Goal: Transaction & Acquisition: Book appointment/travel/reservation

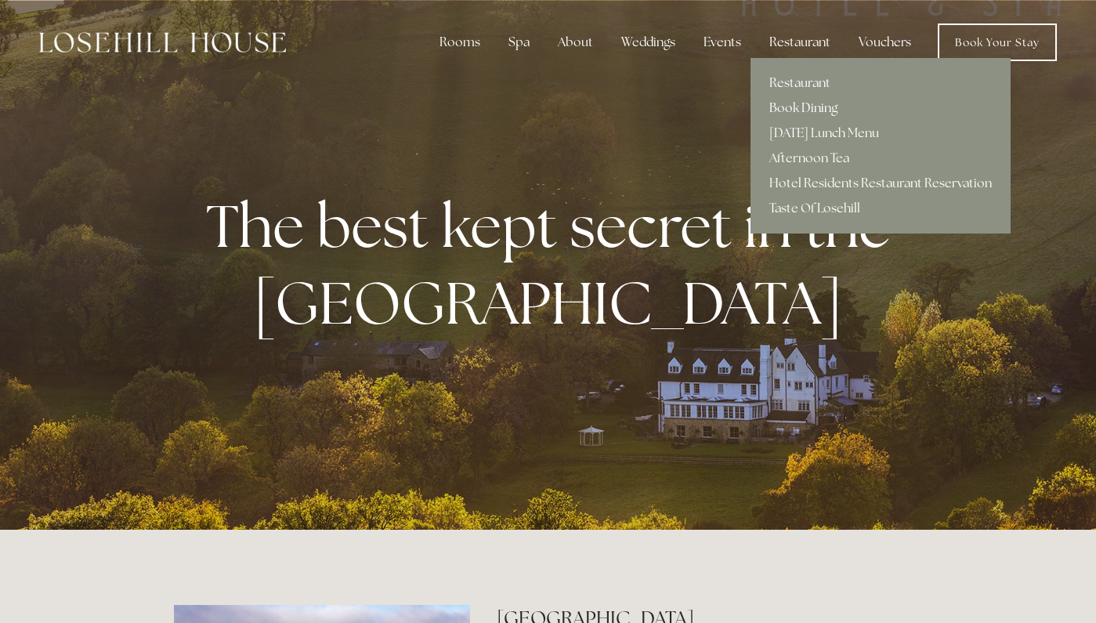
click at [792, 108] on link "Book Dining" at bounding box center [881, 108] width 260 height 25
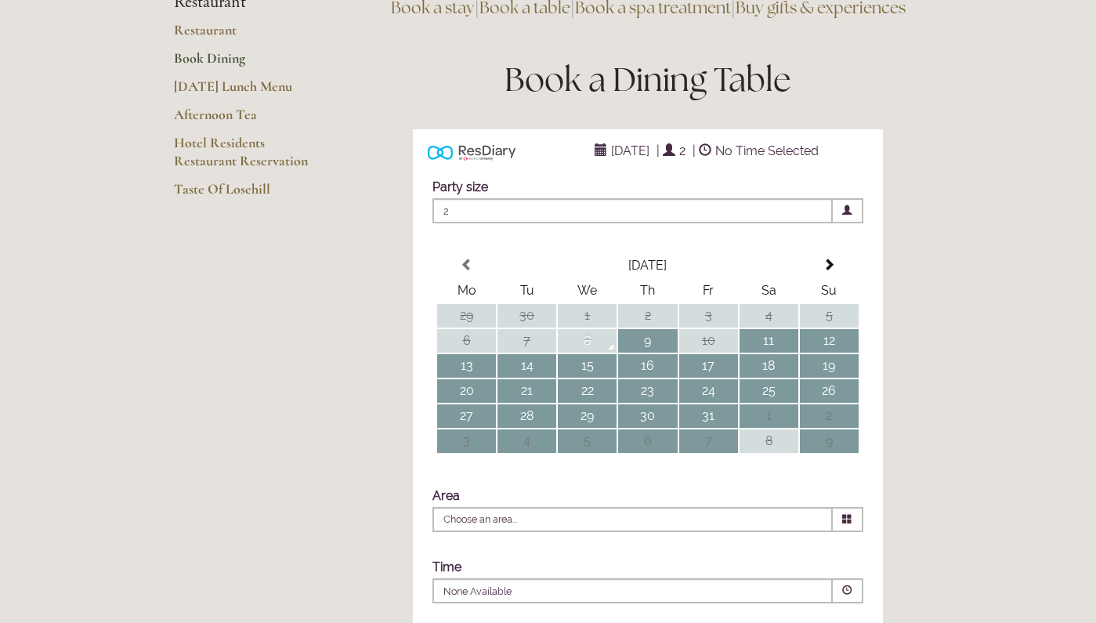
scroll to position [169, 0]
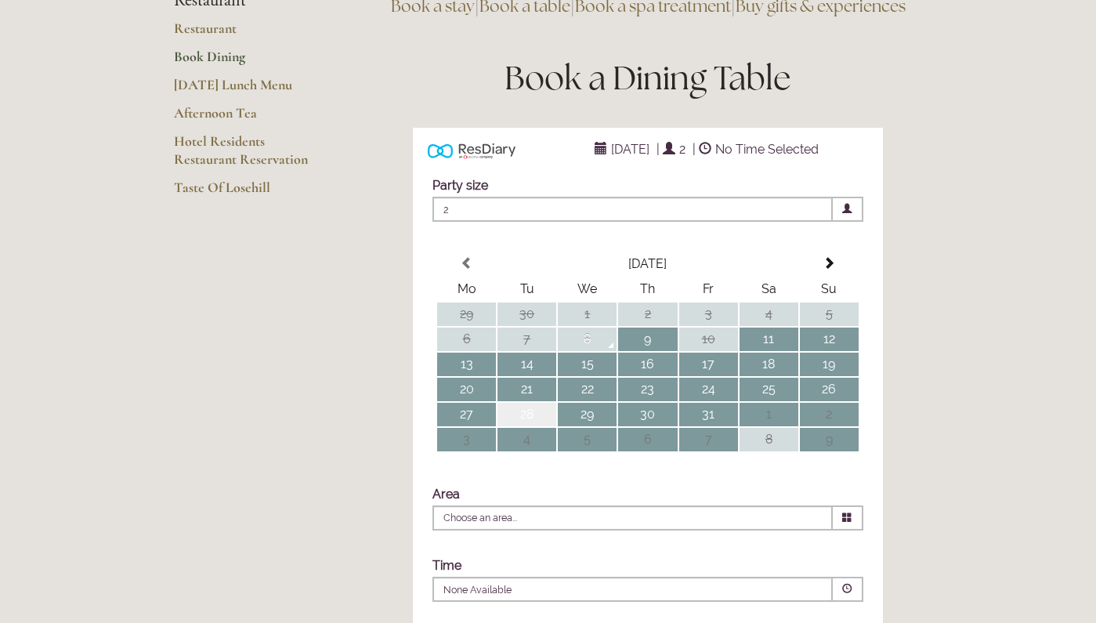
click at [534, 426] on td "28" at bounding box center [527, 415] width 59 height 24
click at [847, 523] on icon at bounding box center [847, 518] width 10 height 10
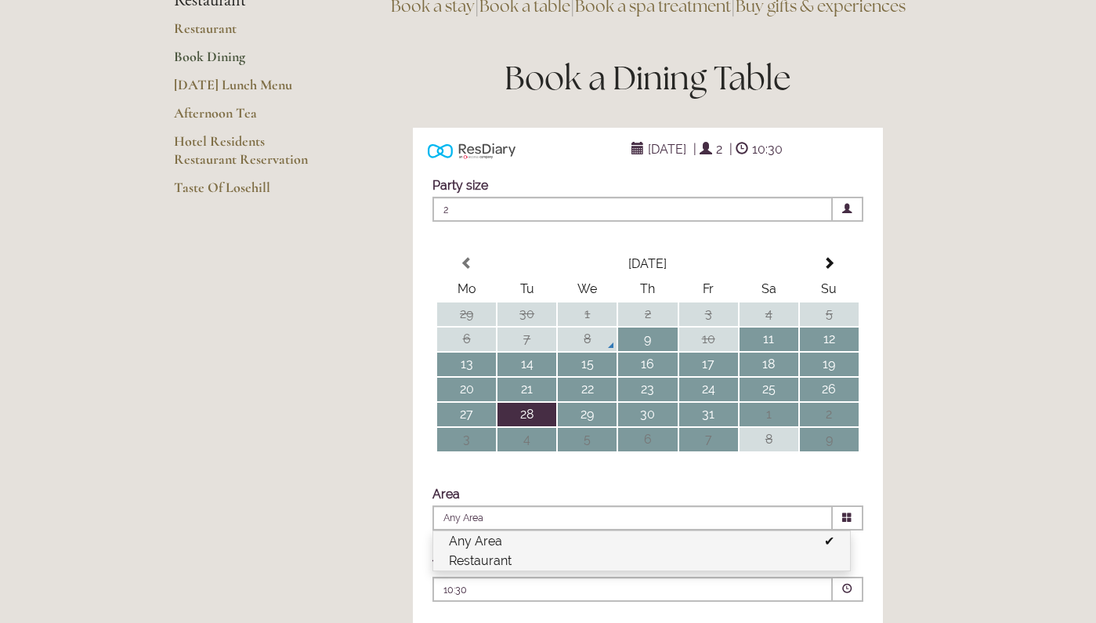
click at [537, 571] on li "Restaurant" at bounding box center [641, 561] width 417 height 20
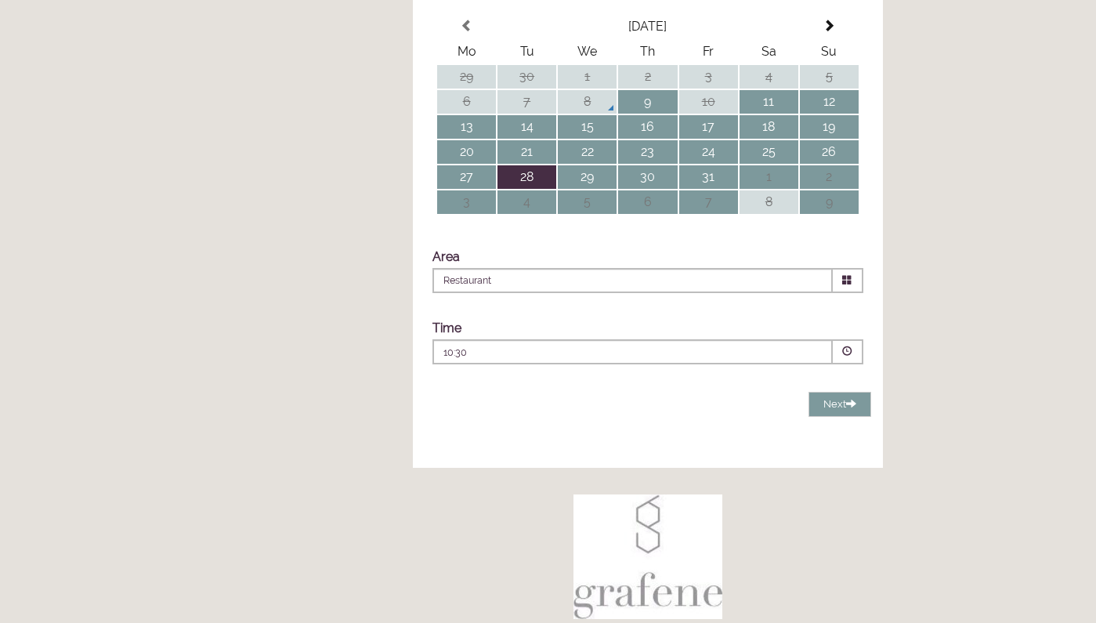
scroll to position [418, 0]
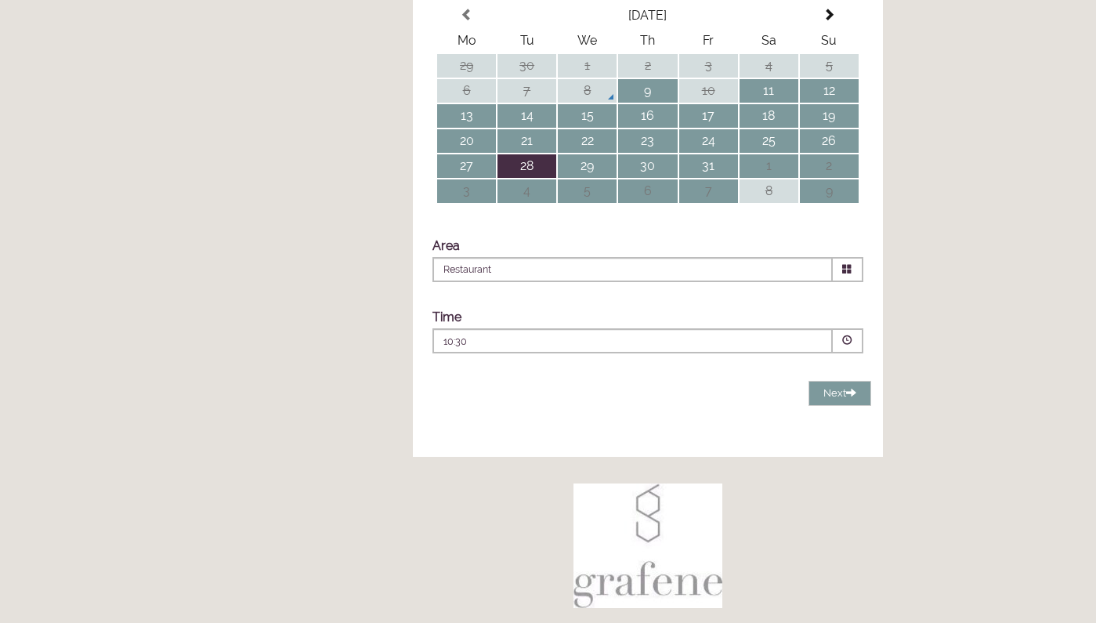
click at [848, 346] on span at bounding box center [847, 340] width 10 height 10
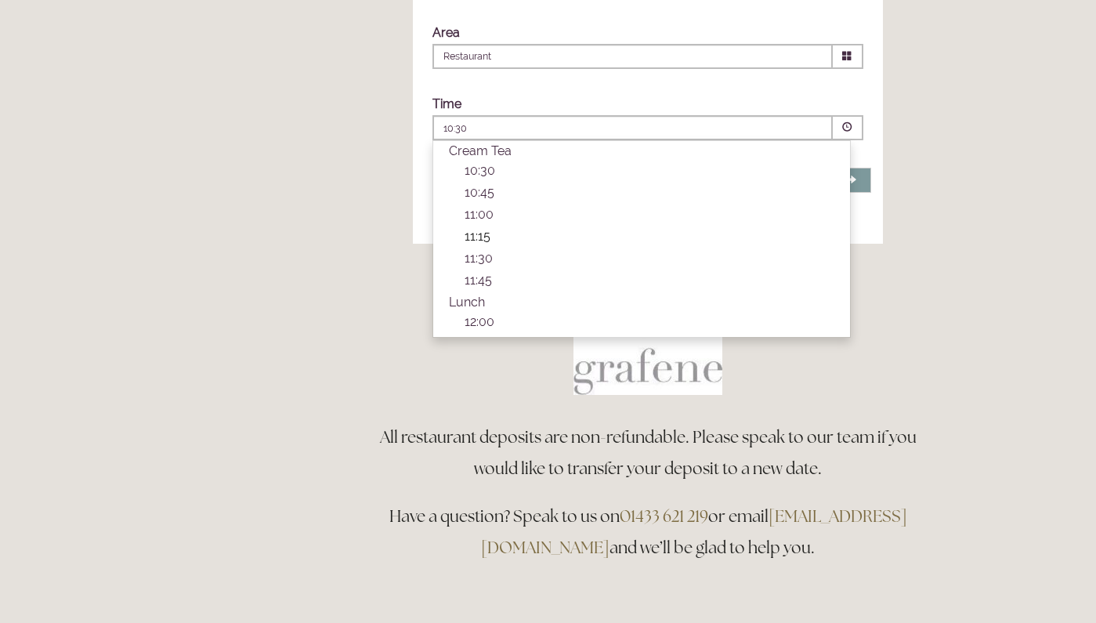
scroll to position [633, 0]
click at [487, 327] on p "12:00" at bounding box center [650, 319] width 370 height 15
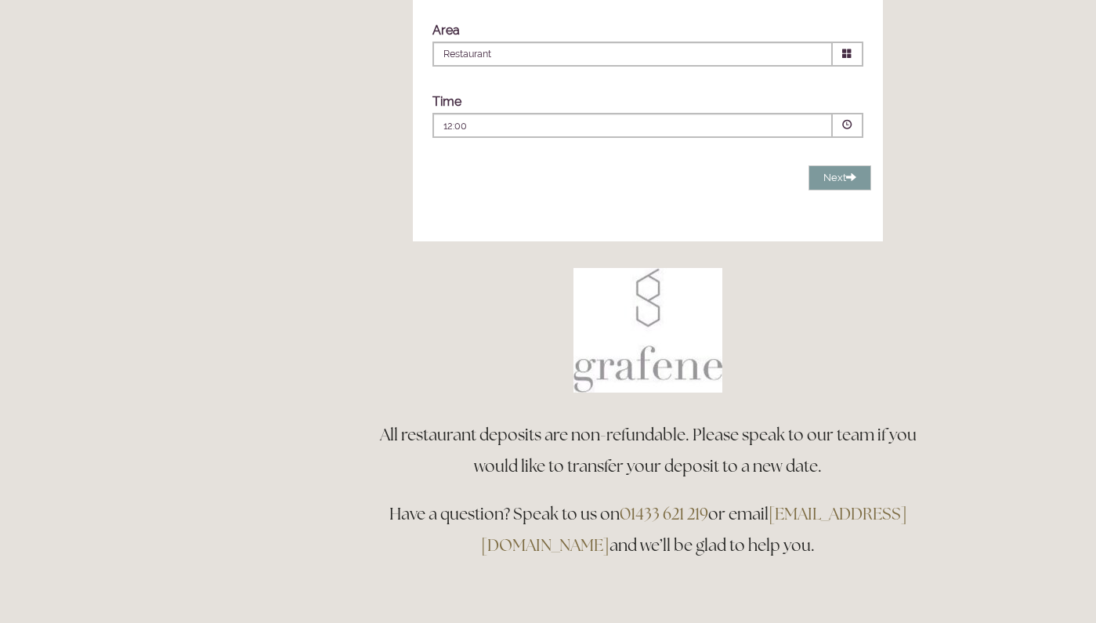
click at [594, 133] on p "12:00" at bounding box center [586, 126] width 284 height 14
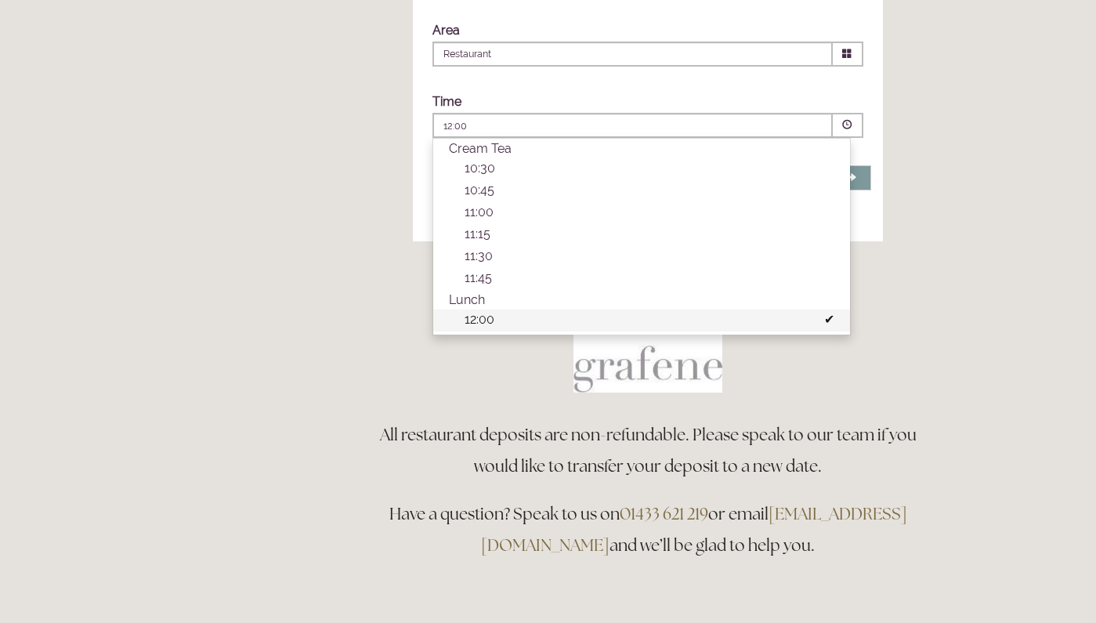
drag, startPoint x: 847, startPoint y: 228, endPoint x: 831, endPoint y: 346, distance: 119.5
click at [831, 335] on ul "Cream Tea 10:30 Combined Shape Join Standby List 10:45 Combined Shape 11:00 11:…" at bounding box center [641, 237] width 417 height 196
click at [831, 332] on li "12:00 Combined Shape Join Standby List" at bounding box center [641, 321] width 417 height 22
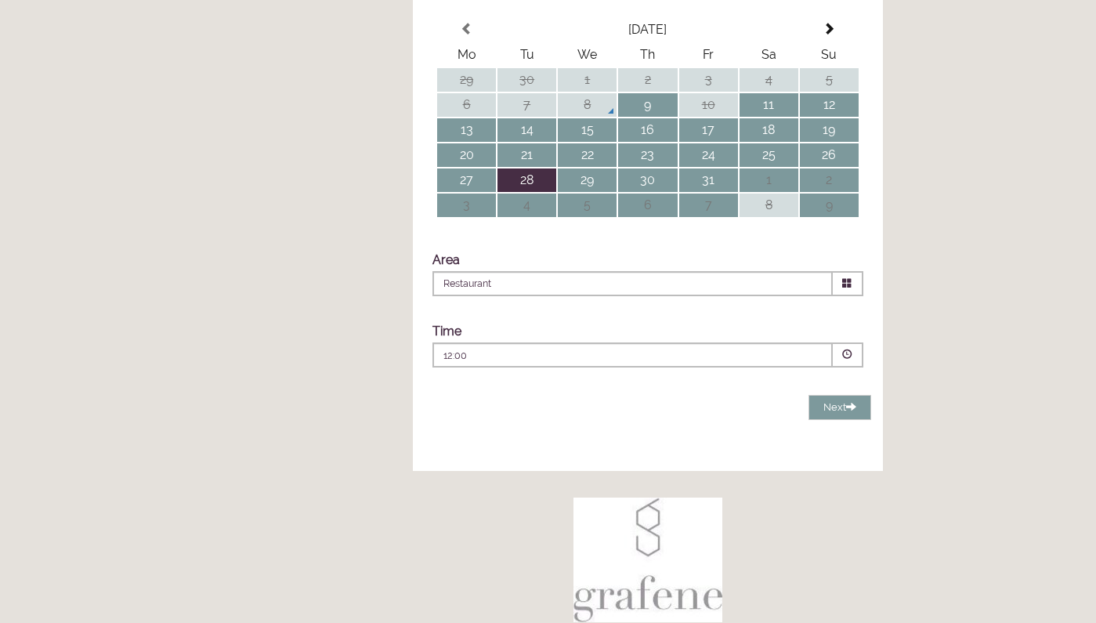
scroll to position [401, 0]
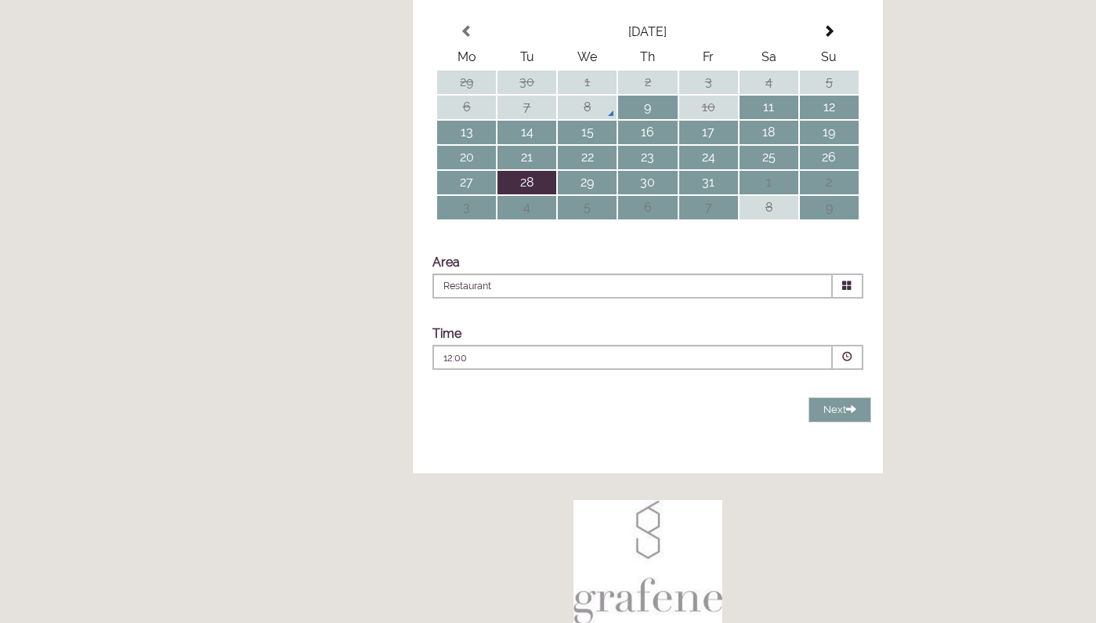
click at [848, 291] on icon at bounding box center [847, 286] width 10 height 10
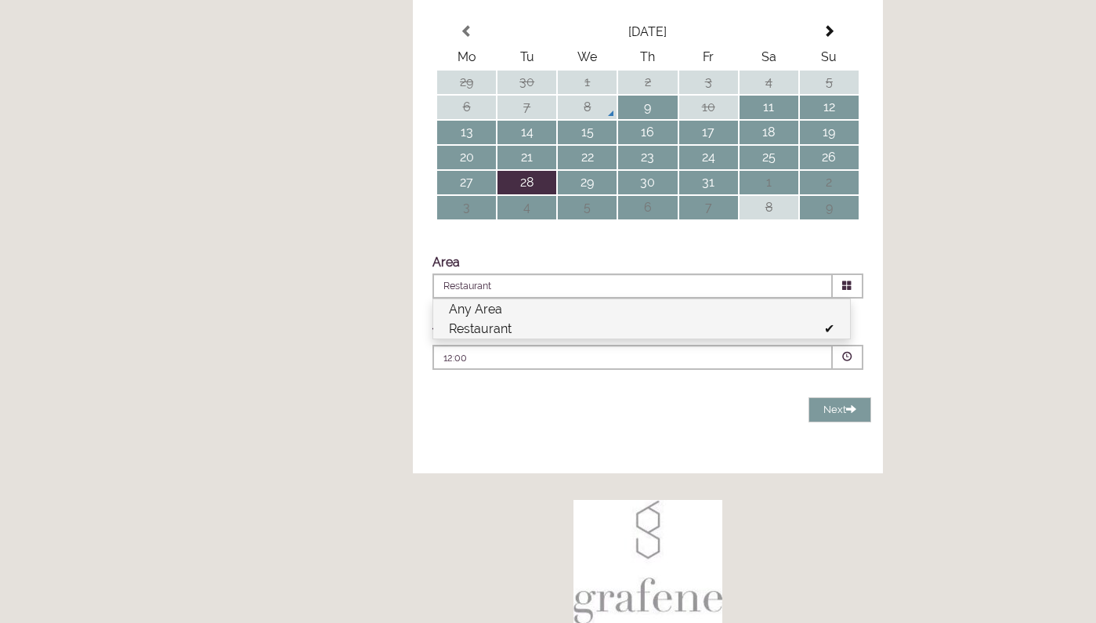
click at [516, 319] on li "Any Area" at bounding box center [641, 309] width 417 height 20
type input "Any Area"
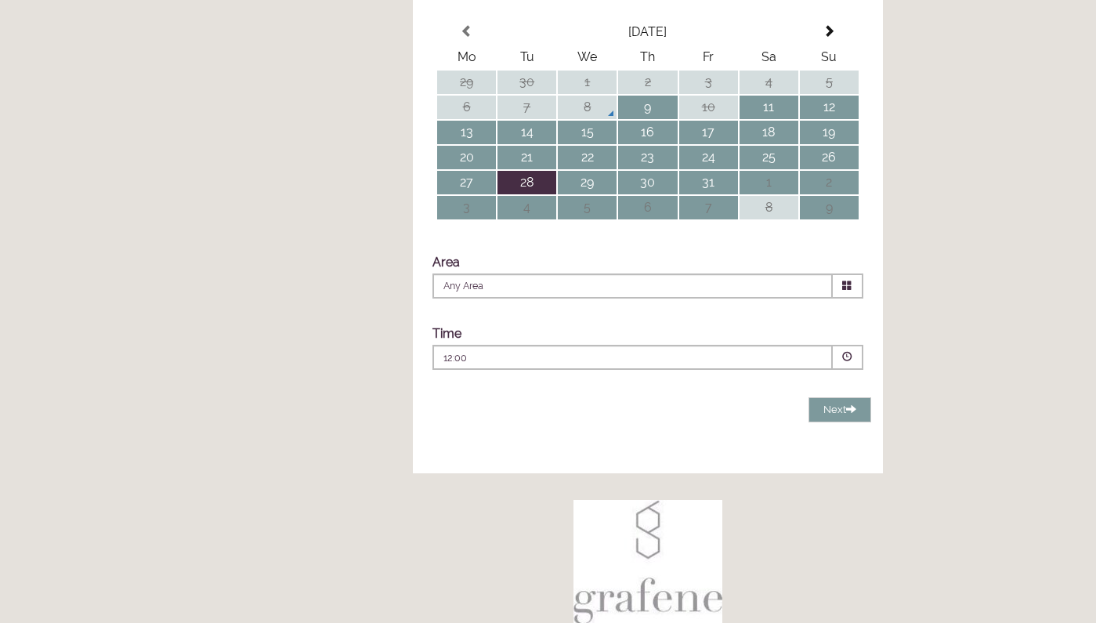
click at [854, 370] on span at bounding box center [848, 357] width 31 height 25
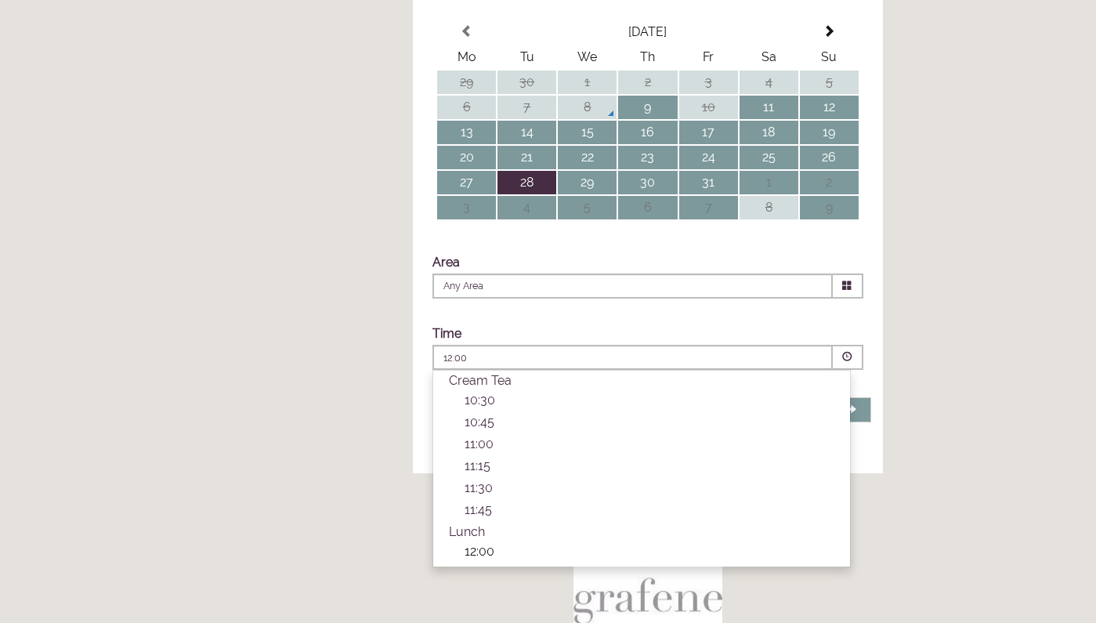
drag, startPoint x: 485, startPoint y: 523, endPoint x: 494, endPoint y: 587, distance: 64.8
click at [494, 567] on ul "Cream Tea 10:30 Combined Shape Join Standby List 10:45 Combined Shape 11:00 11:…" at bounding box center [641, 469] width 417 height 196
click at [491, 559] on p "12:00" at bounding box center [650, 551] width 370 height 15
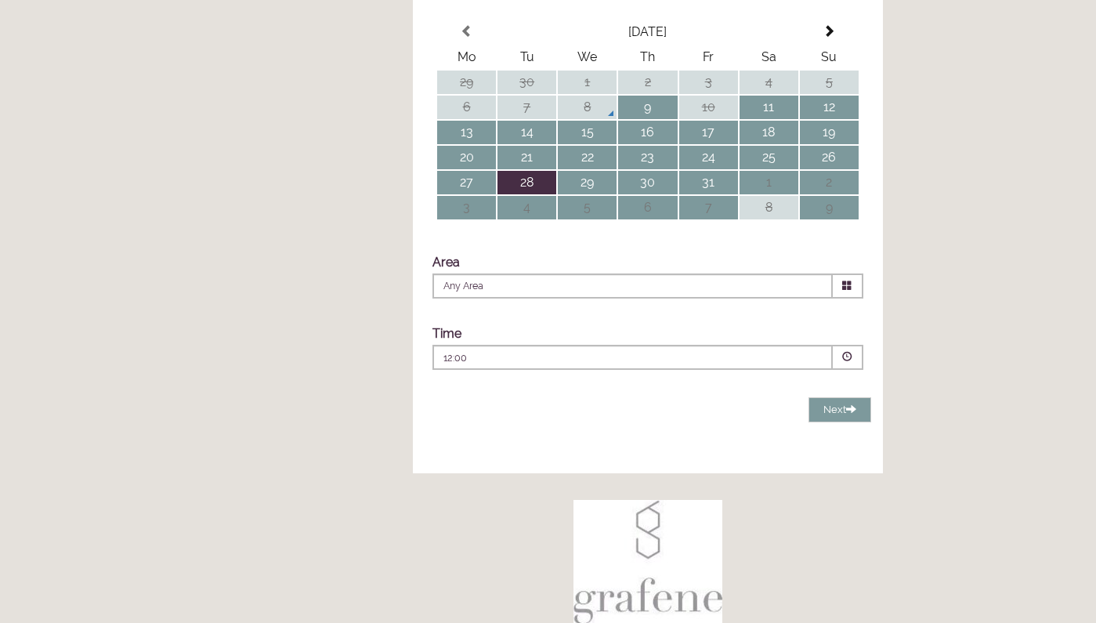
click at [561, 365] on p "12:00" at bounding box center [586, 358] width 284 height 14
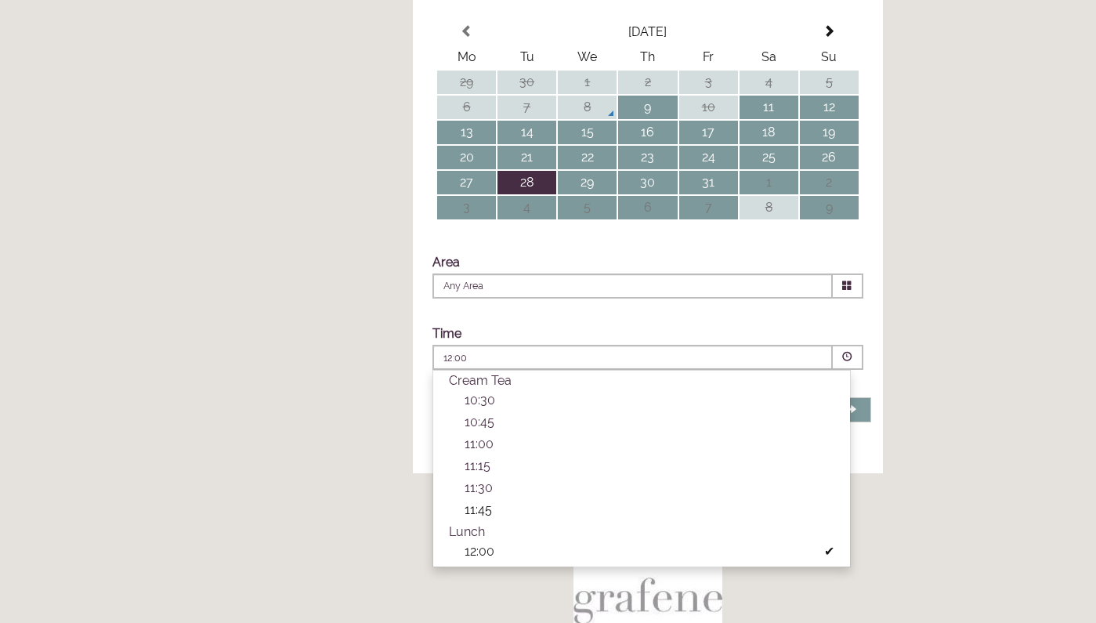
drag, startPoint x: 846, startPoint y: 429, endPoint x: 846, endPoint y: 532, distance: 103.5
click at [844, 522] on ul "10:30 Combined Shape Join Standby List 10:45 Combined Shape 11:00 11:15" at bounding box center [641, 456] width 417 height 132
click at [846, 522] on li "11:45 Combined Shape Join Standby List" at bounding box center [641, 511] width 417 height 22
